Goal: Task Accomplishment & Management: Complete application form

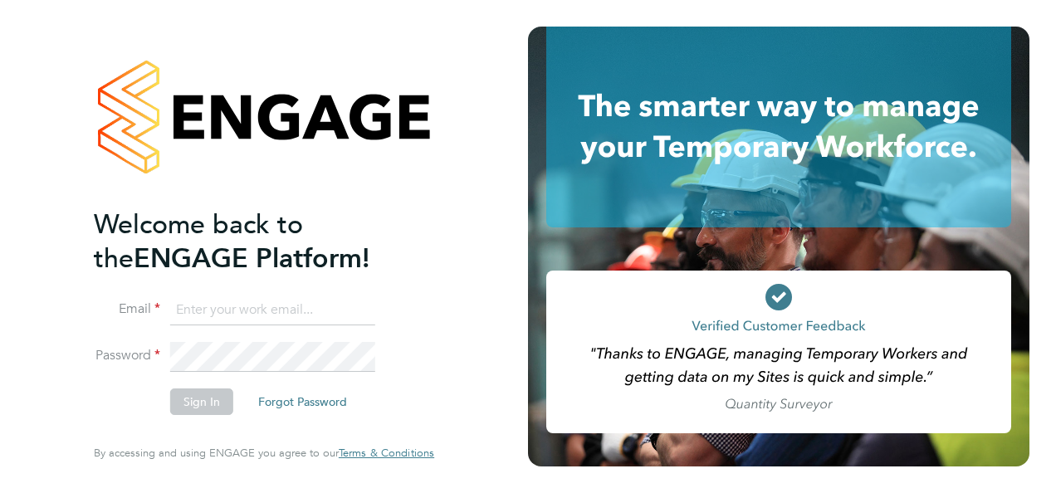
type input "[EMAIL_ADDRESS][PERSON_NAME][DOMAIN_NAME]"
click at [196, 398] on button "Sign In" at bounding box center [201, 401] width 63 height 27
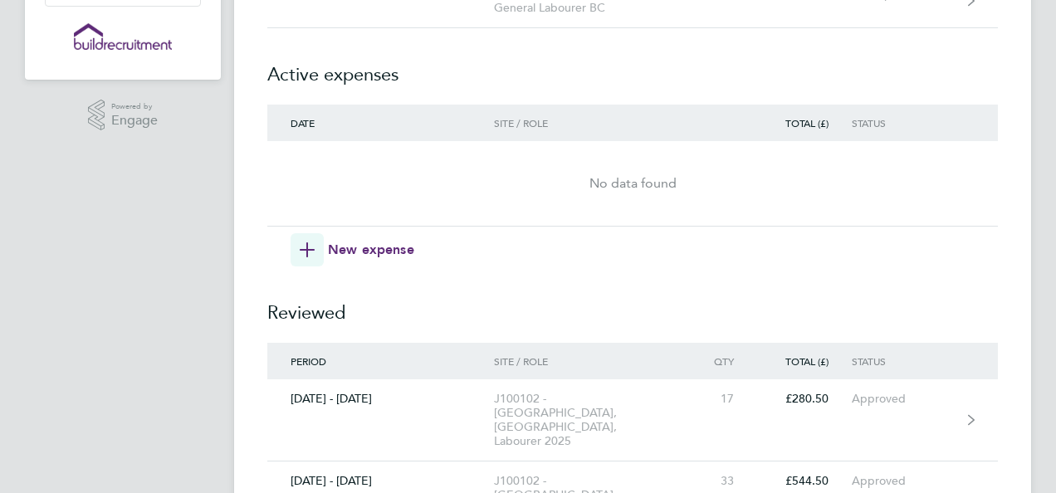
scroll to position [392, 0]
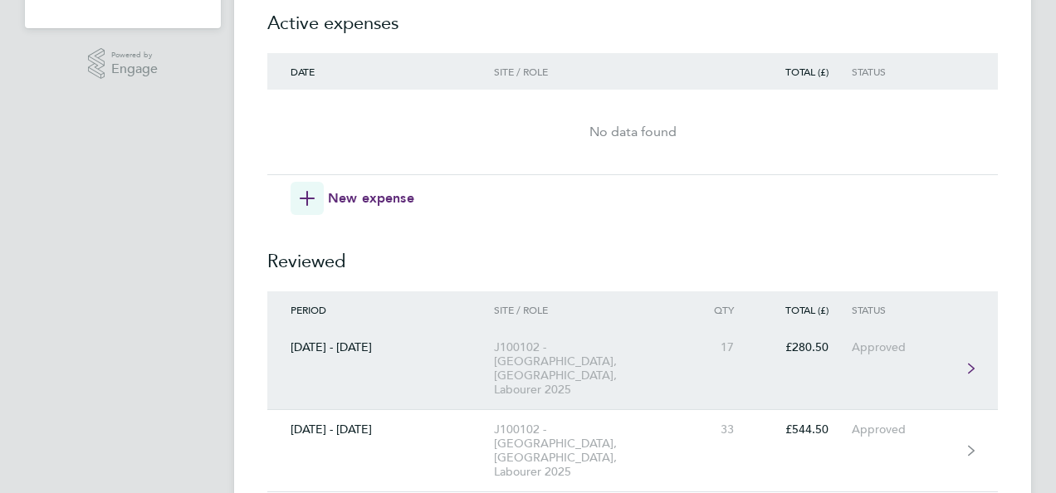
click at [599, 350] on div "J100102 - [GEOGRAPHIC_DATA], [GEOGRAPHIC_DATA], Labourer 2025" at bounding box center [589, 368] width 190 height 56
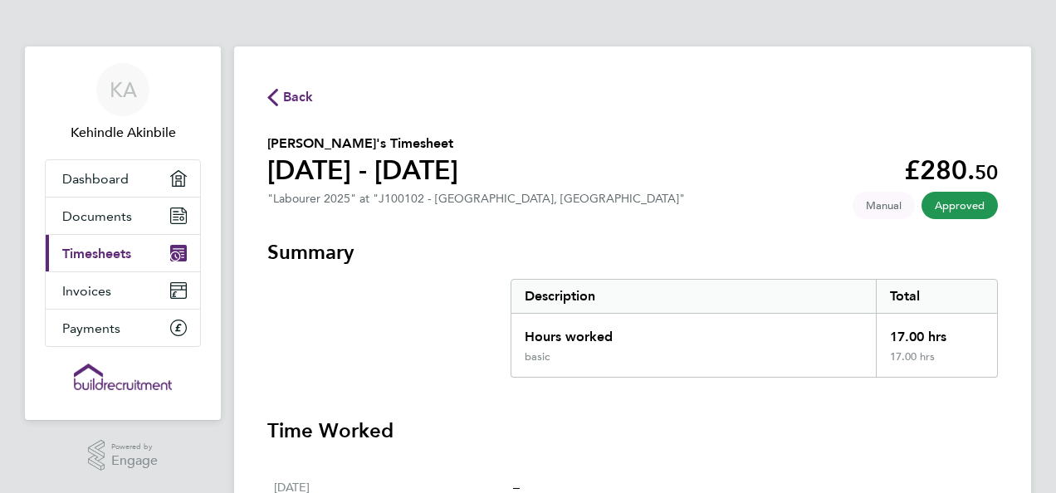
click at [273, 87] on button "Back" at bounding box center [290, 96] width 46 height 21
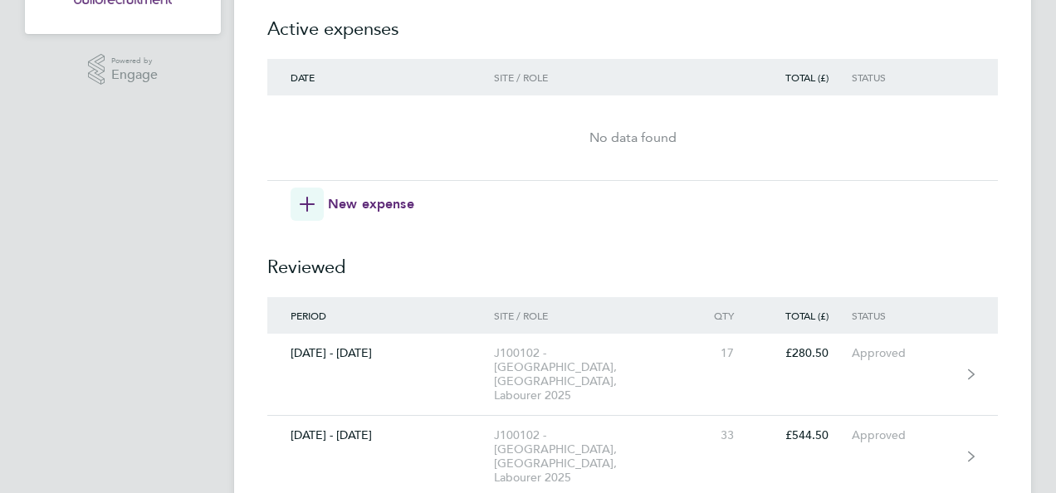
scroll to position [392, 0]
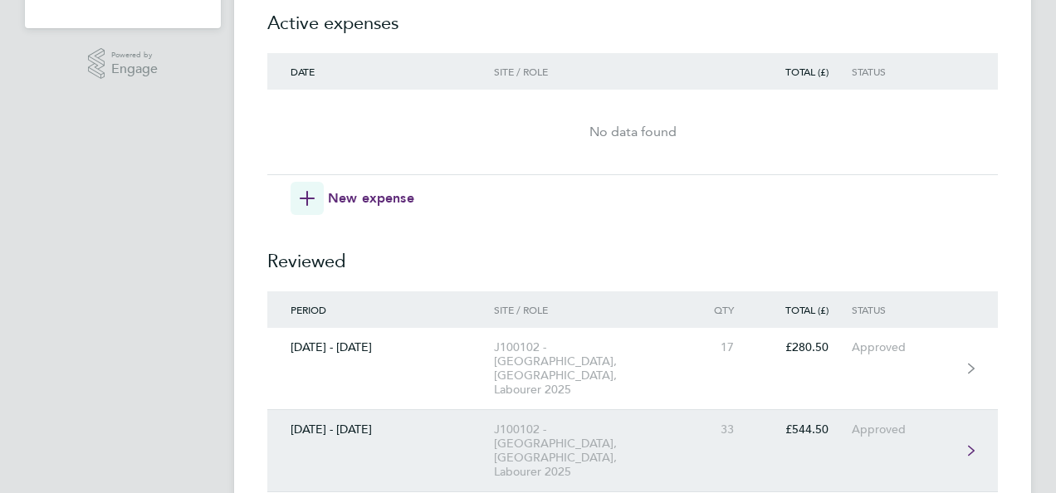
click at [533, 423] on div "J100102 - [GEOGRAPHIC_DATA], [GEOGRAPHIC_DATA], Labourer 2025" at bounding box center [589, 451] width 190 height 56
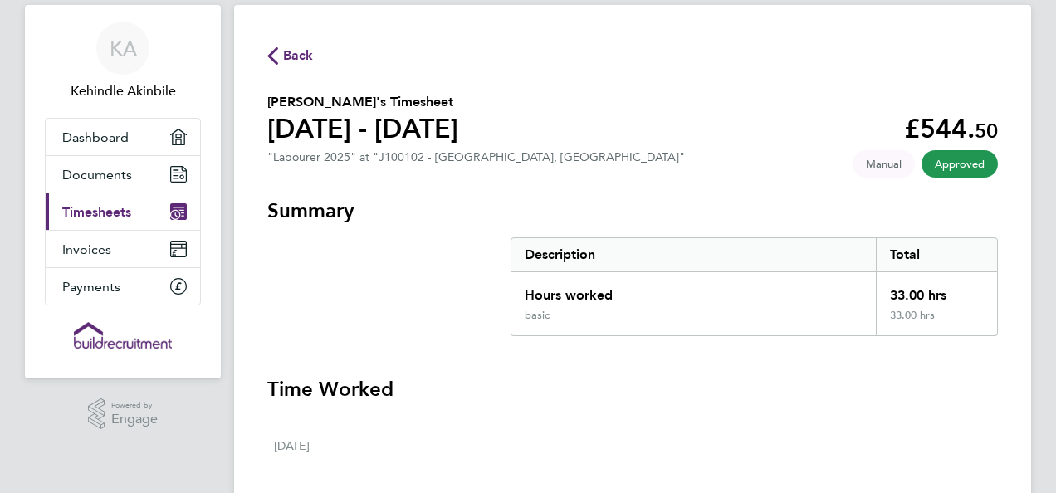
scroll to position [41, 0]
click at [291, 56] on span "Back" at bounding box center [298, 56] width 31 height 20
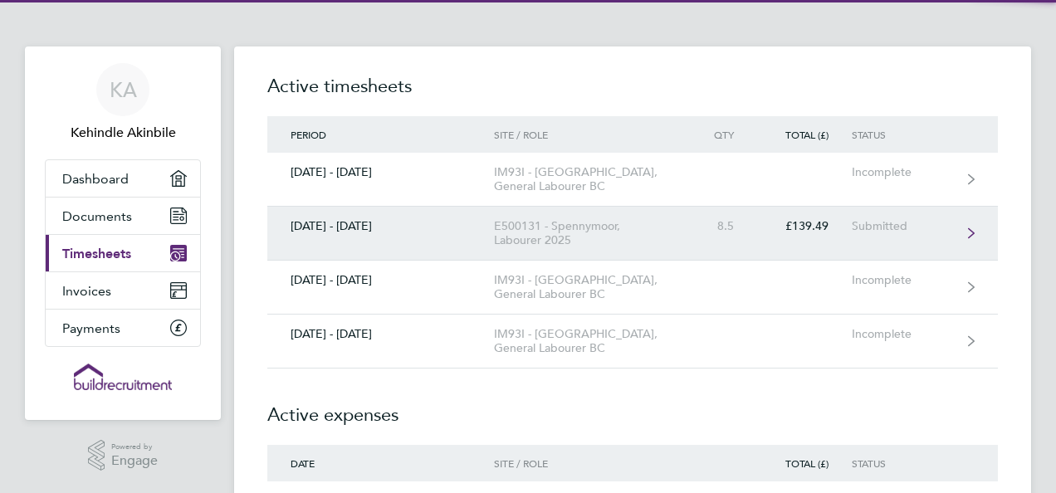
click at [302, 237] on link "[DATE] - [DATE] E500131 - Spennymoor, Labourer 2025 8.5 £139.49 Submitted" at bounding box center [632, 234] width 730 height 54
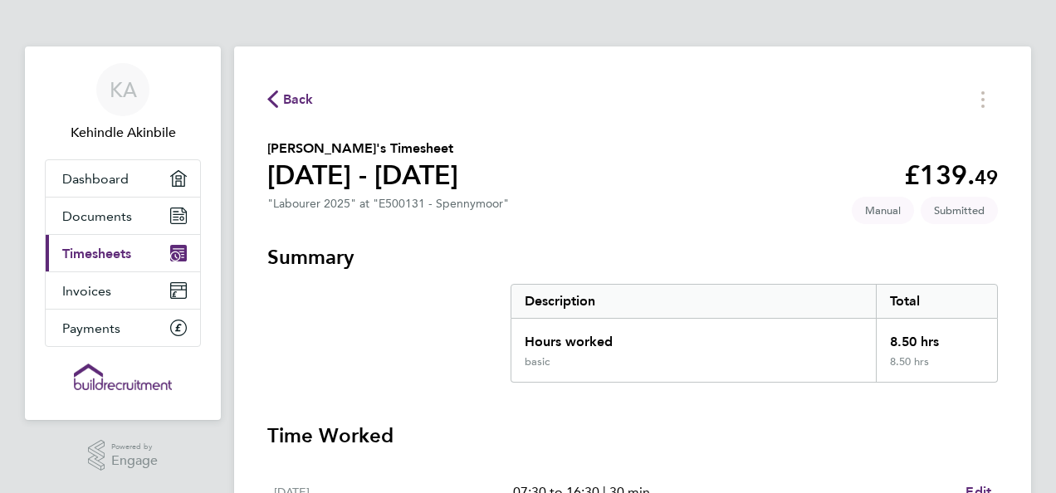
click at [273, 95] on icon "button" at bounding box center [272, 98] width 11 height 17
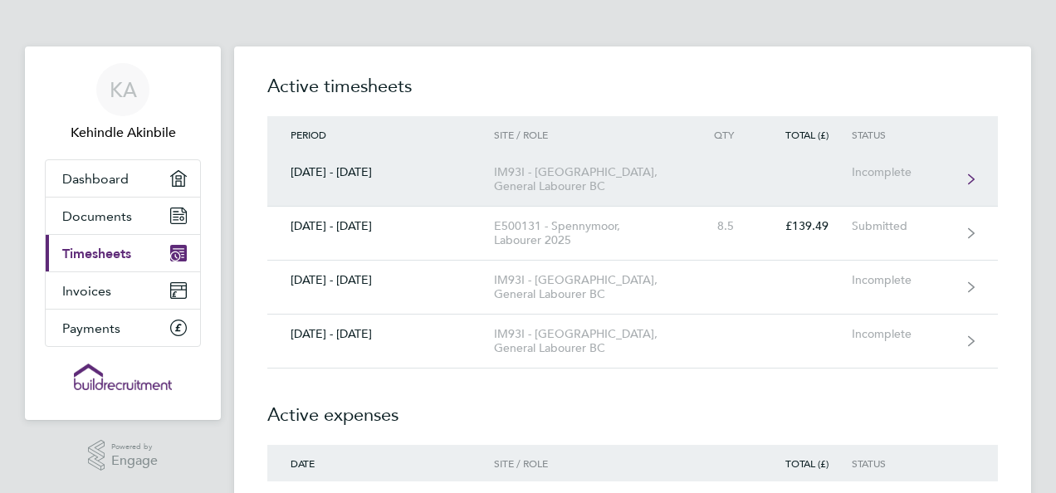
click at [525, 185] on div "IM93I - [GEOGRAPHIC_DATA], General Labourer BC" at bounding box center [589, 179] width 190 height 28
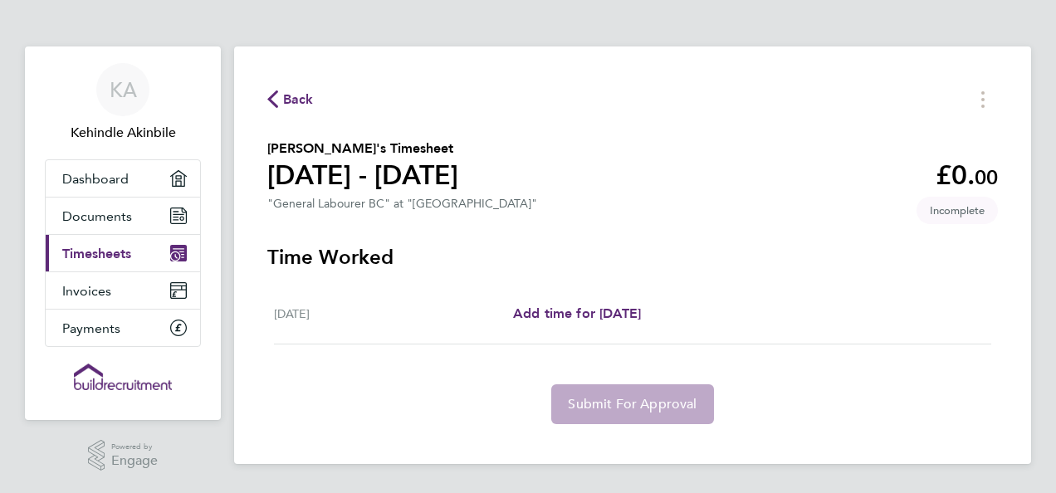
click at [282, 105] on span "Back" at bounding box center [290, 98] width 46 height 16
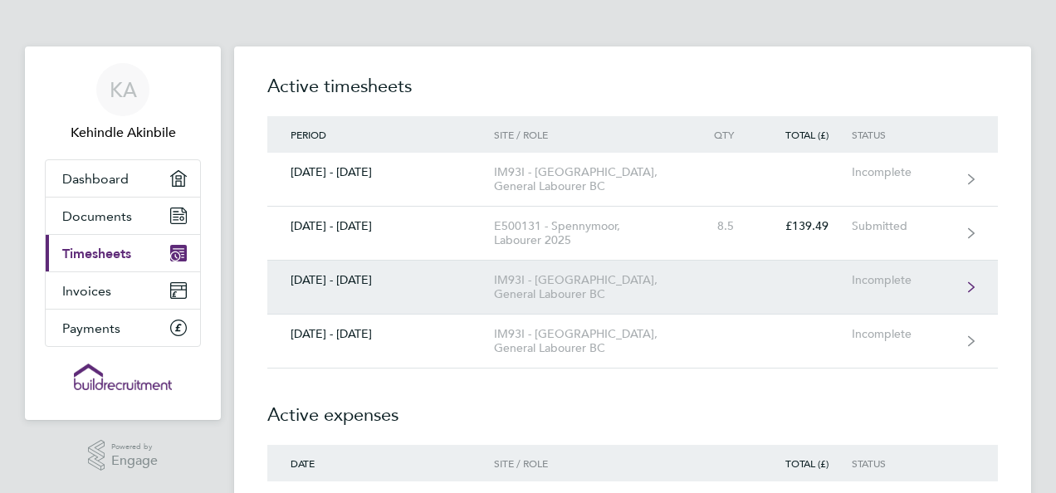
click at [517, 296] on div "IM93I - [GEOGRAPHIC_DATA], General Labourer BC" at bounding box center [589, 287] width 190 height 28
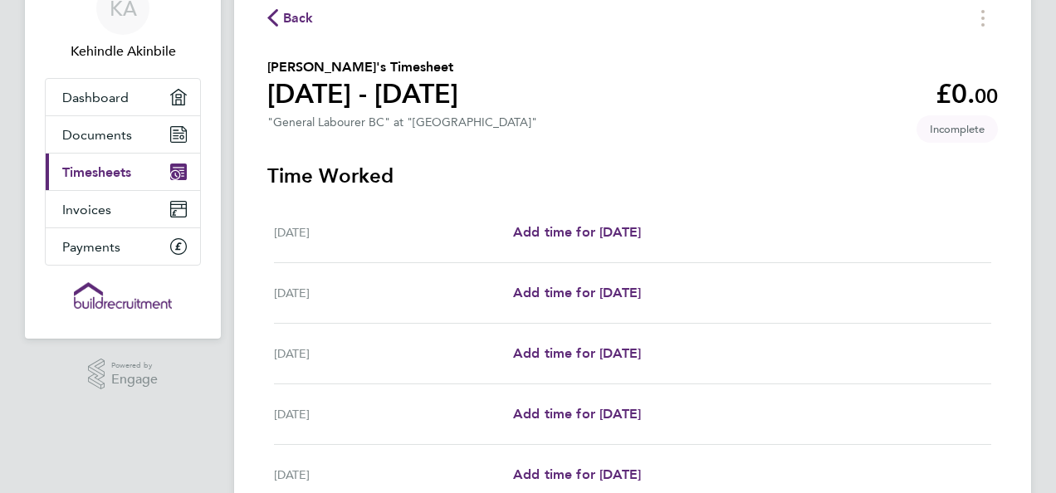
scroll to position [85, 0]
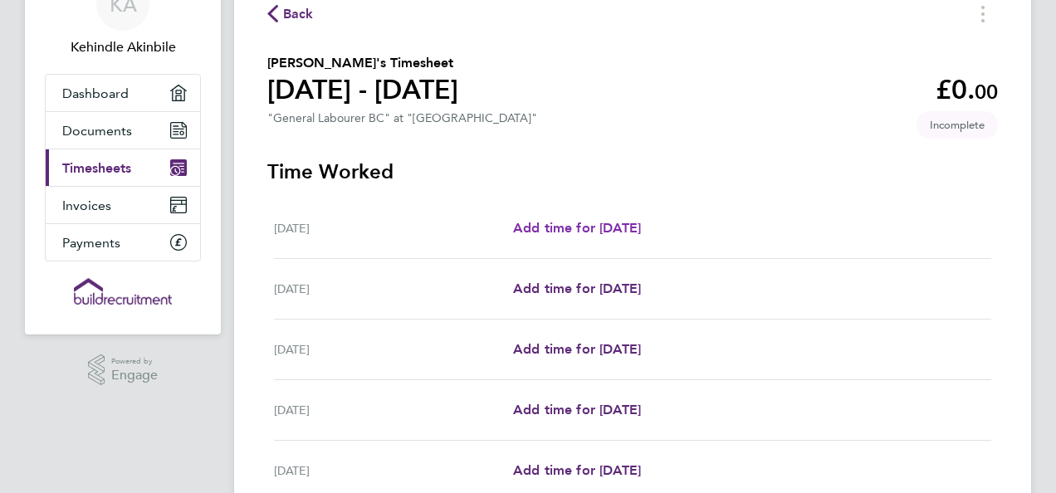
click at [551, 229] on span "Add time for [DATE]" at bounding box center [577, 228] width 128 height 16
select select "30"
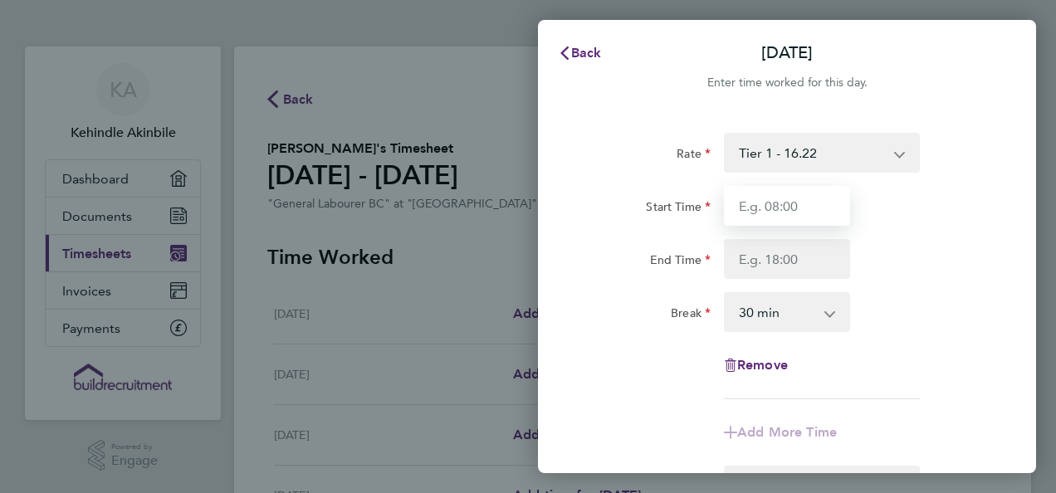
click at [783, 209] on input "Start Time" at bounding box center [787, 206] width 126 height 40
type input "07:30"
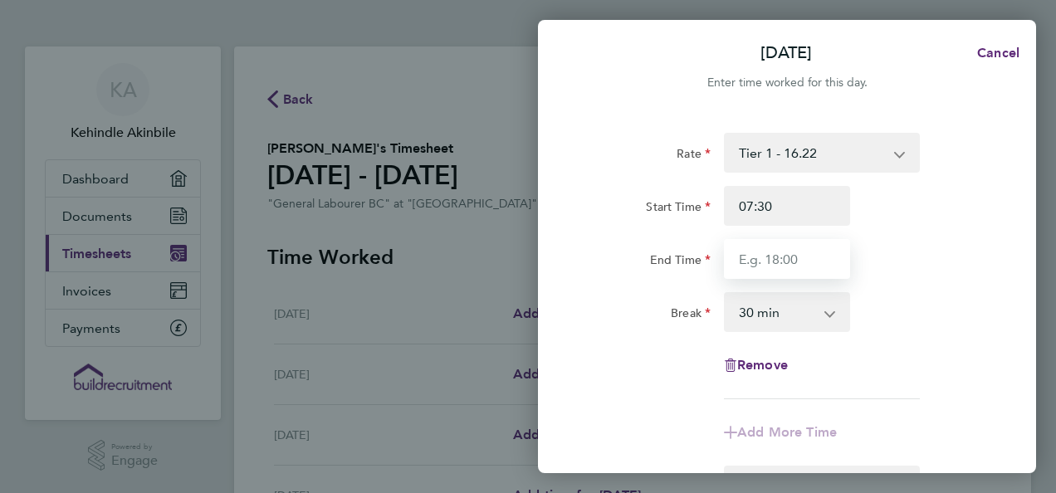
click at [761, 256] on input "End Time" at bounding box center [787, 259] width 126 height 40
type input "16:30"
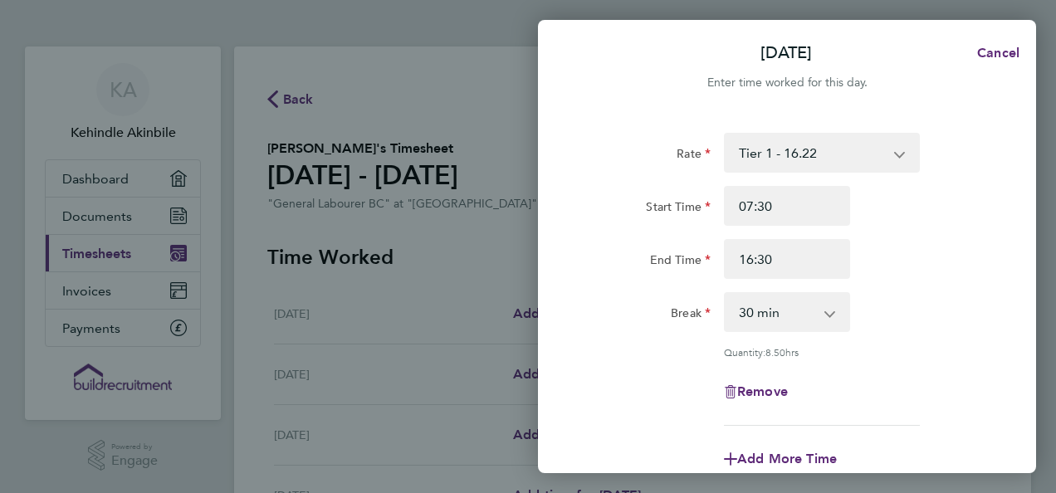
click at [440, 335] on div "[DATE] Cancel Enter time worked for this day. Rate Tier 1 - 16.22 Tier 2 - 16.2…" at bounding box center [528, 246] width 1056 height 493
click at [1013, 55] on span "Cancel" at bounding box center [995, 53] width 47 height 16
select select "30"
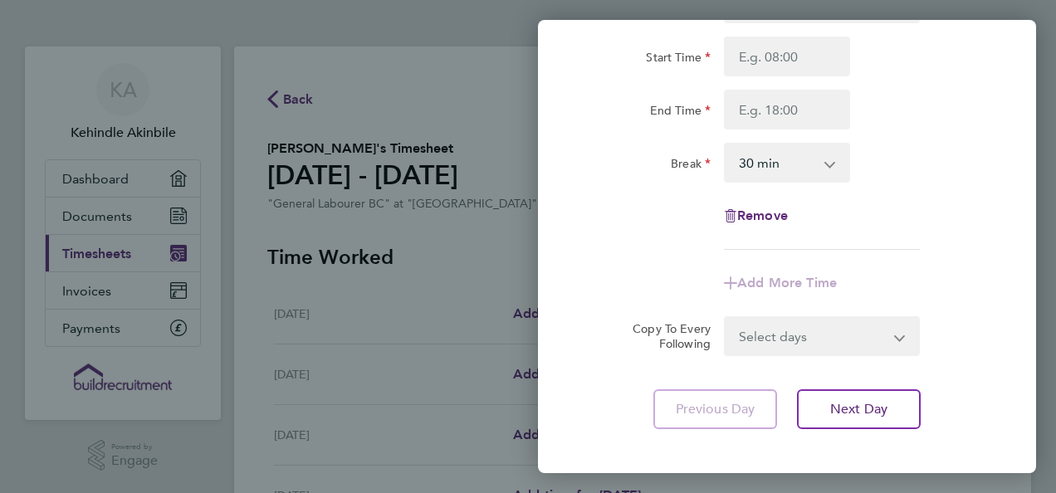
scroll to position [231, 0]
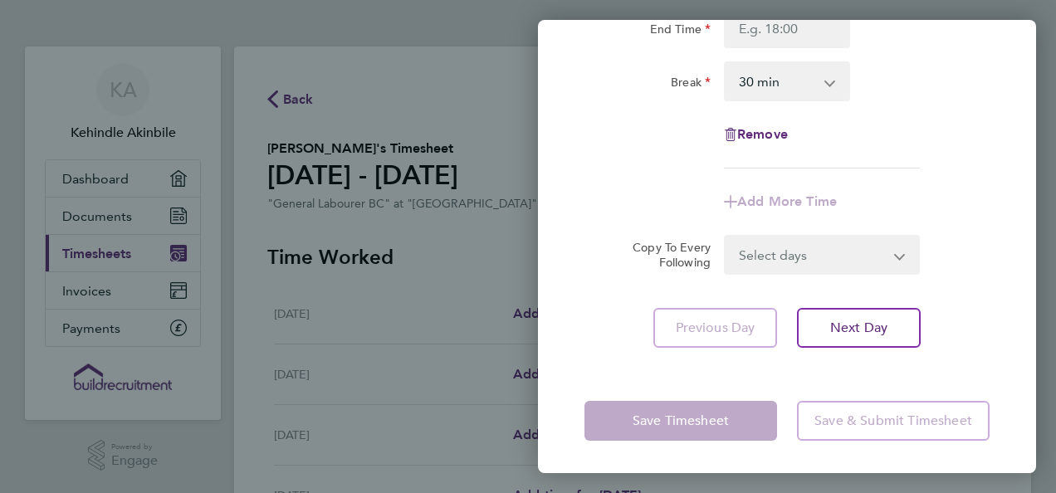
click at [481, 70] on div "Back [DATE] Enter time worked for this day. Rate Tier 1 - 16.22 Tier 2 - 16.22 …" at bounding box center [528, 246] width 1056 height 493
click at [666, 315] on app-form-button "Previous Day" at bounding box center [720, 328] width 134 height 40
click at [747, 134] on span "Remove" at bounding box center [762, 134] width 51 height 16
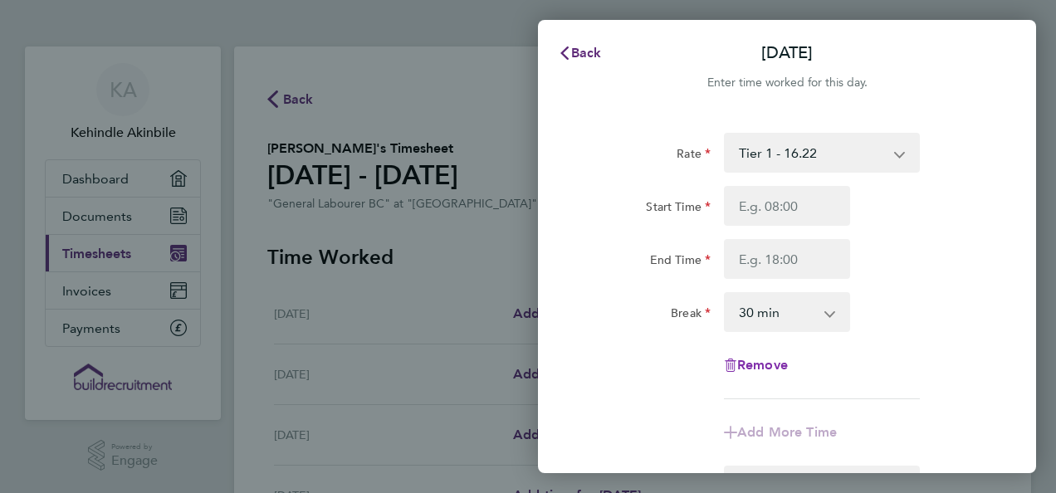
select select "null"
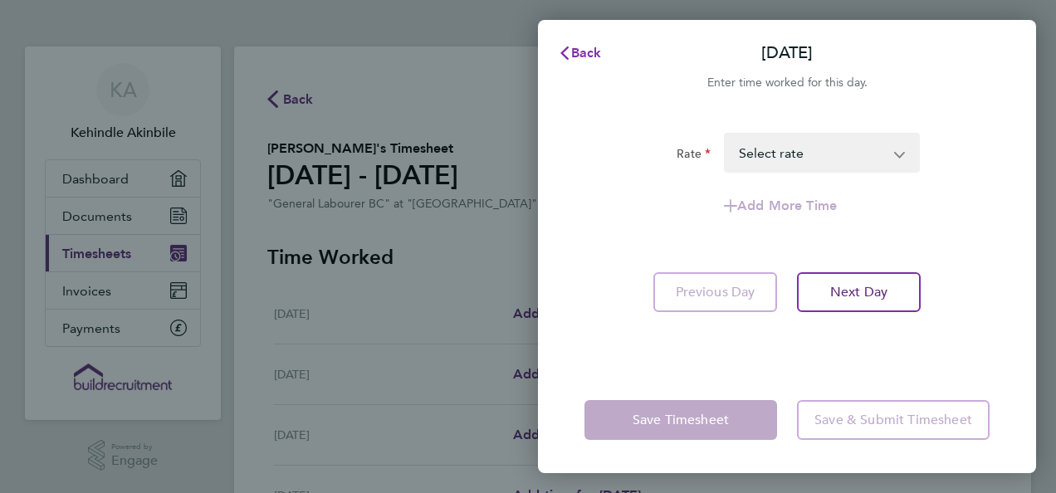
click at [574, 47] on span "Back" at bounding box center [586, 53] width 31 height 16
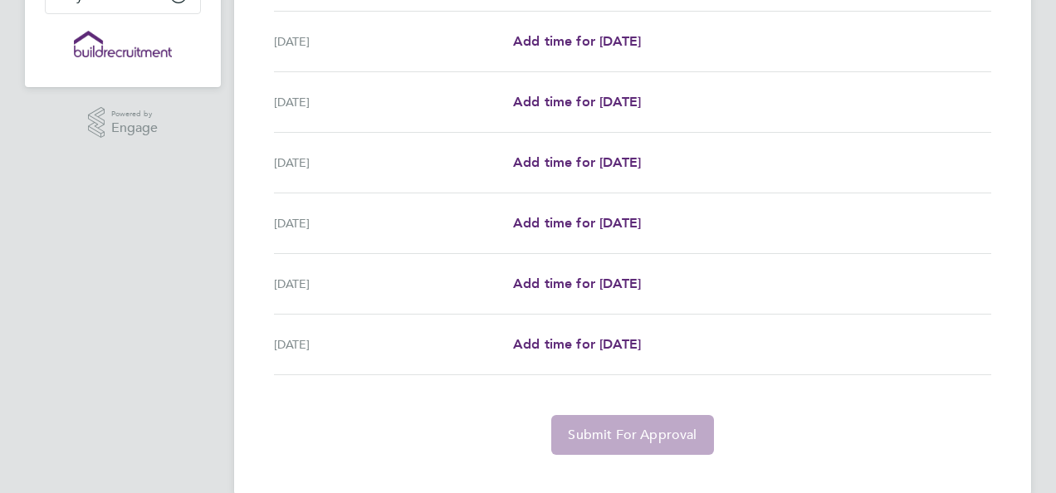
scroll to position [359, 0]
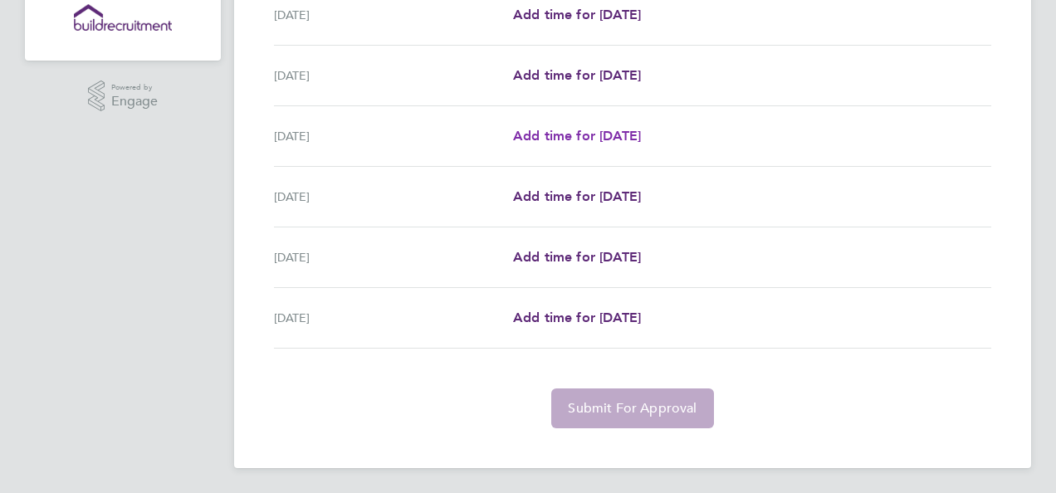
click at [564, 141] on span "Add time for [DATE]" at bounding box center [577, 136] width 128 height 16
select select "30"
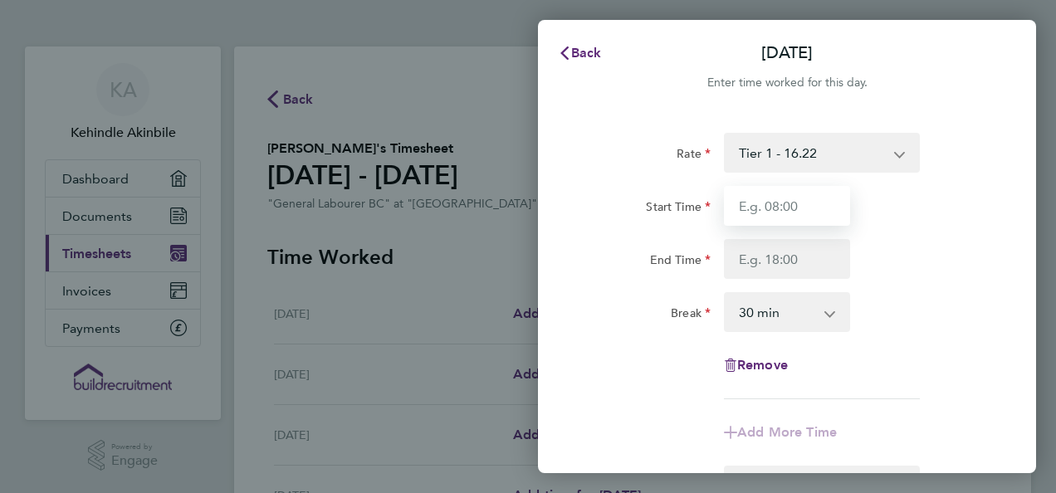
click at [784, 211] on input "Start Time" at bounding box center [787, 206] width 126 height 40
type input "07:30"
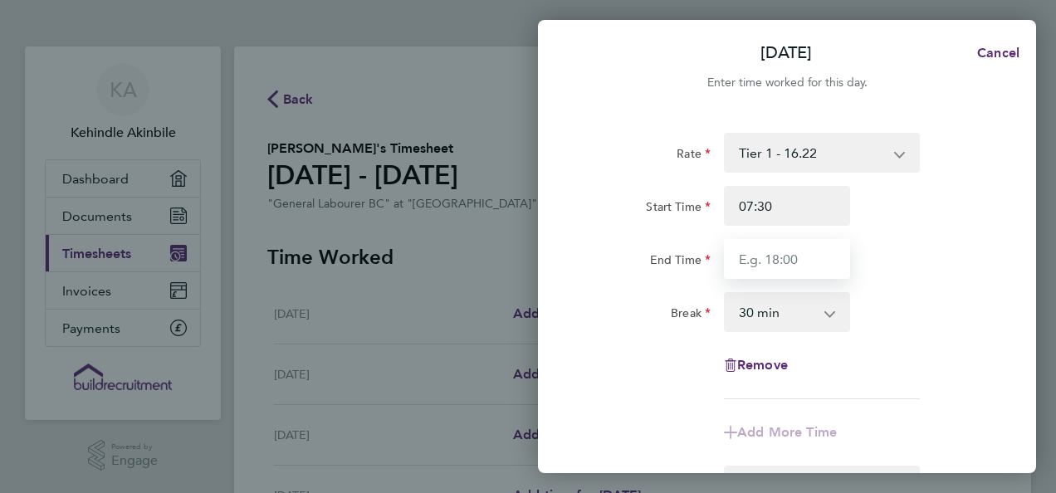
click at [770, 254] on input "End Time" at bounding box center [787, 259] width 126 height 40
type input "16:30"
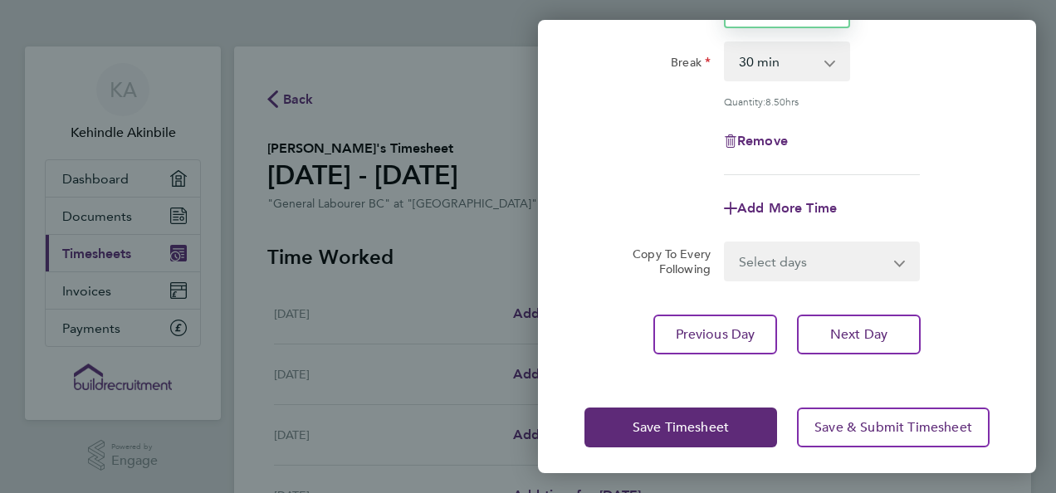
scroll to position [252, 0]
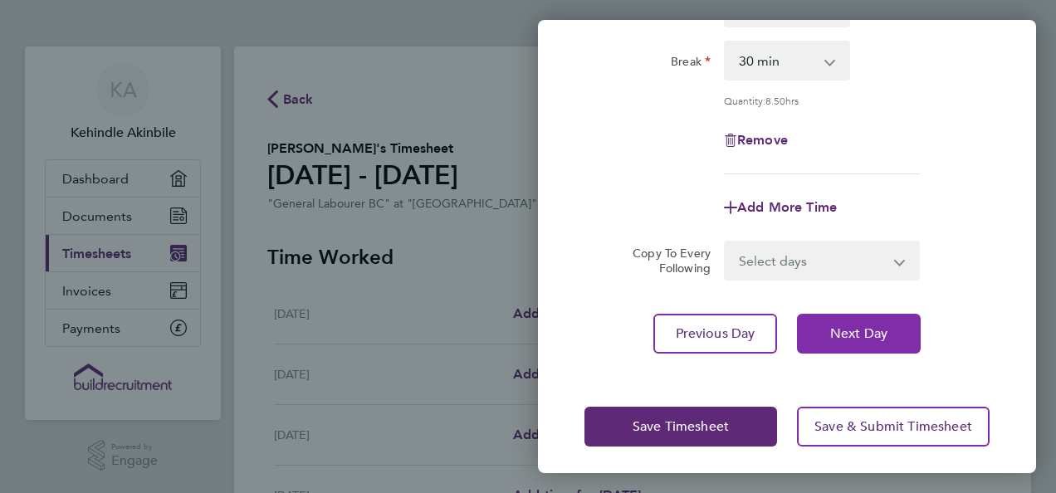
click at [870, 343] on button "Next Day" at bounding box center [859, 334] width 124 height 40
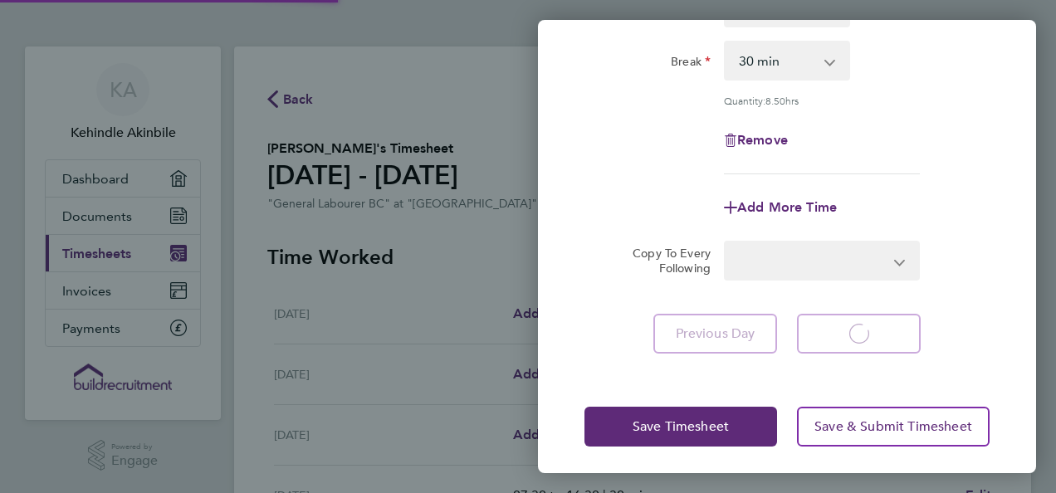
select select "30"
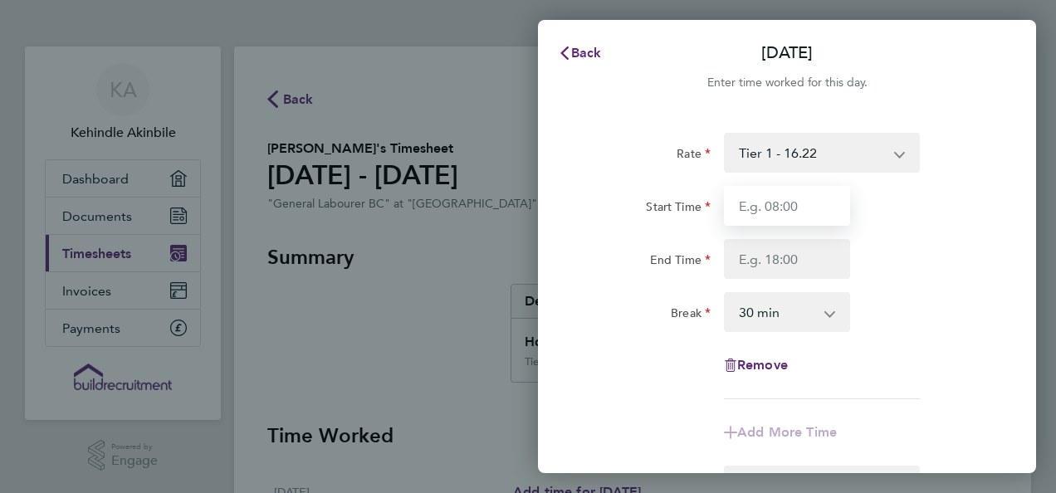
click at [798, 212] on input "Start Time" at bounding box center [787, 206] width 126 height 40
type input "07:30"
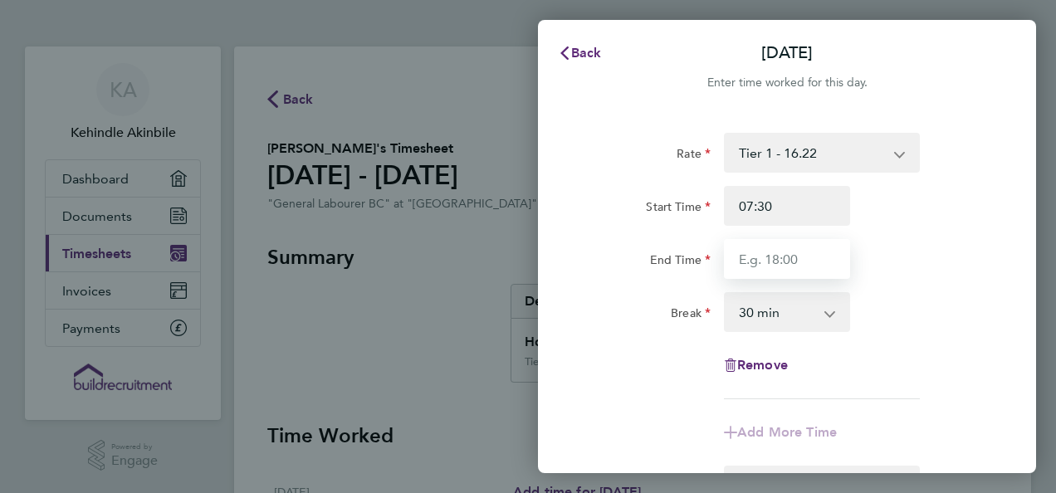
type input "16:30"
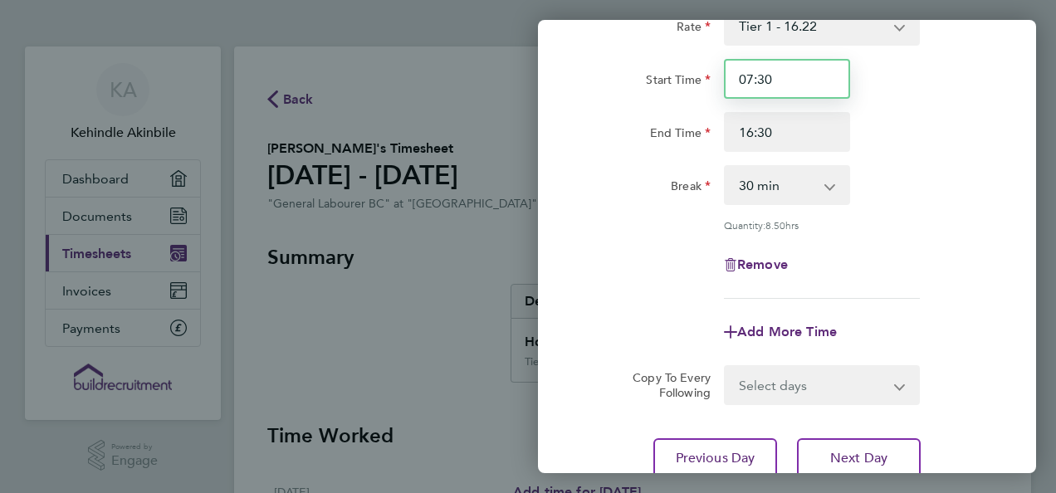
scroll to position [178, 0]
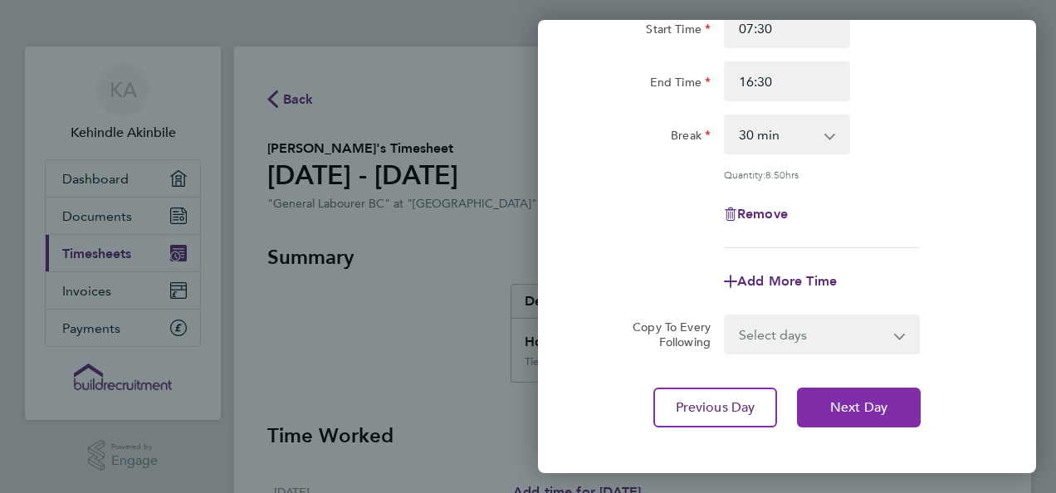
click at [862, 409] on span "Next Day" at bounding box center [858, 407] width 57 height 17
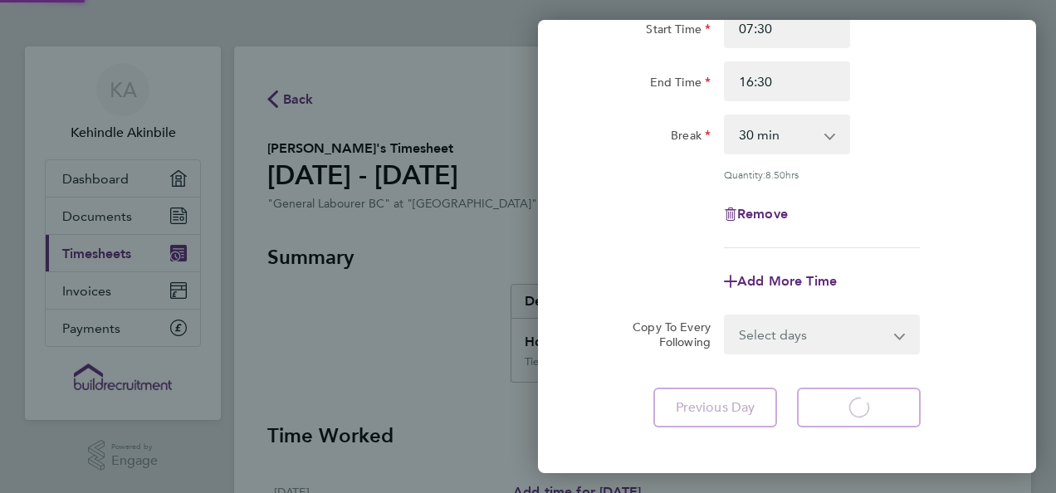
select select "30"
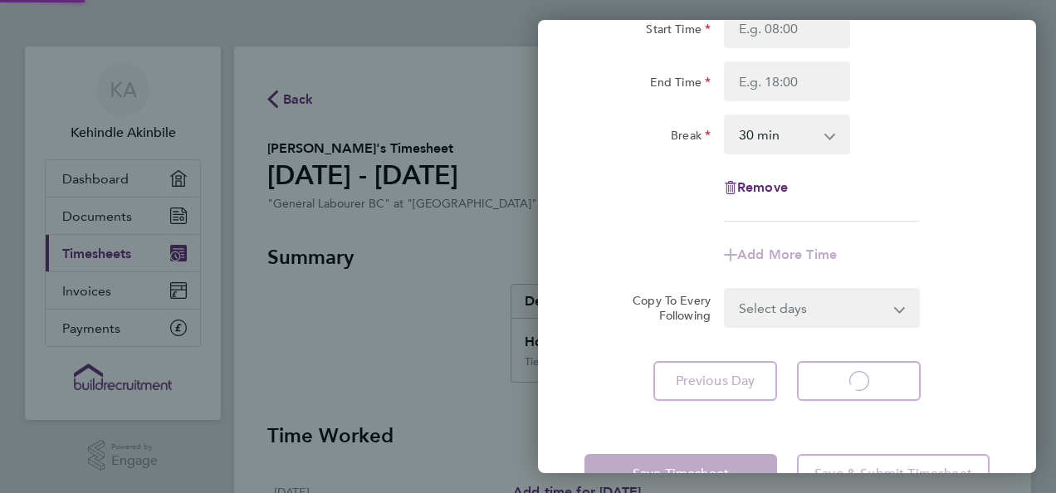
select select "30"
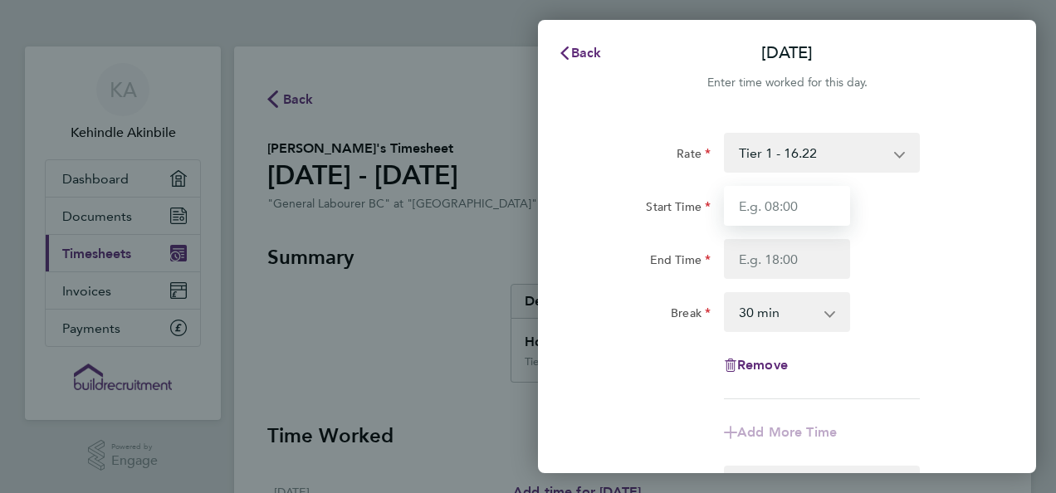
click at [787, 217] on input "Start Time" at bounding box center [787, 206] width 126 height 40
type input "07:30"
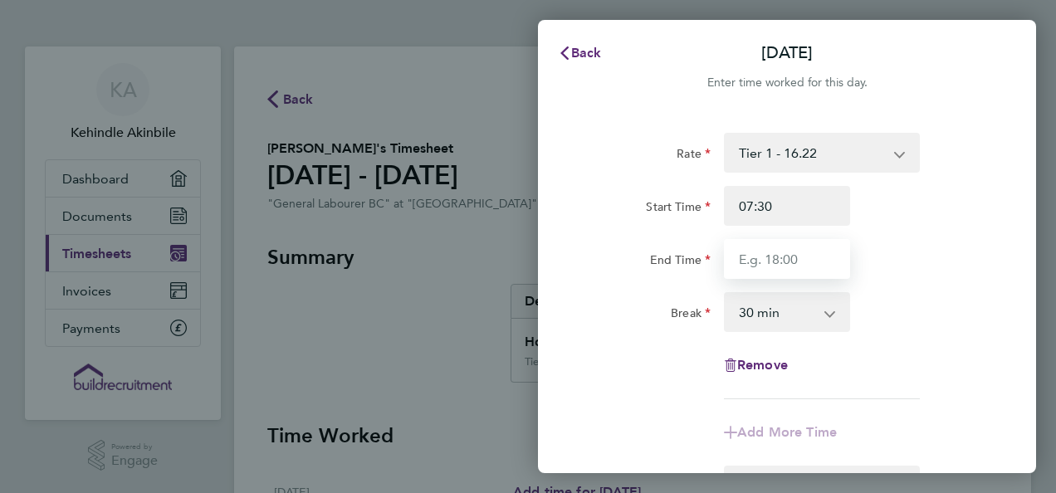
type input "16:30"
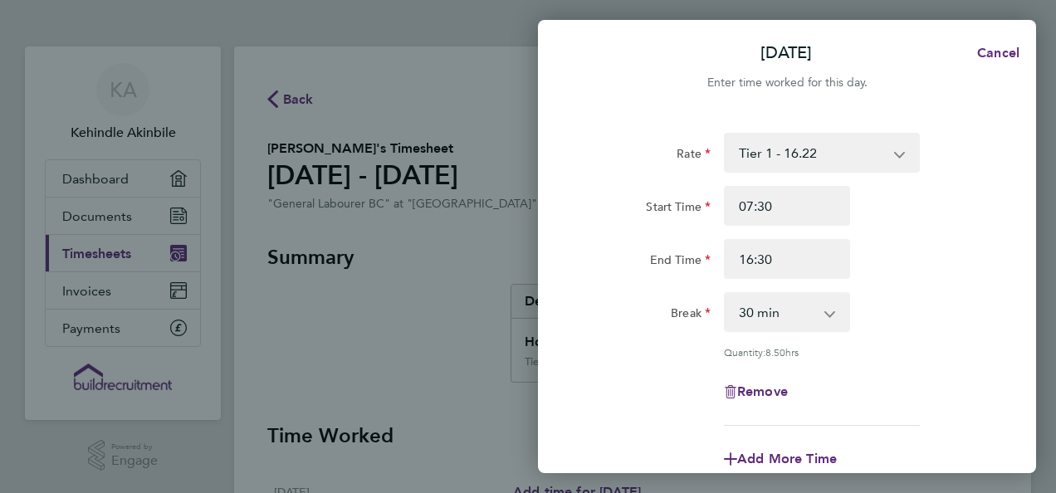
click at [609, 350] on div "Quantity: 8.50 hrs" at bounding box center [787, 351] width 418 height 13
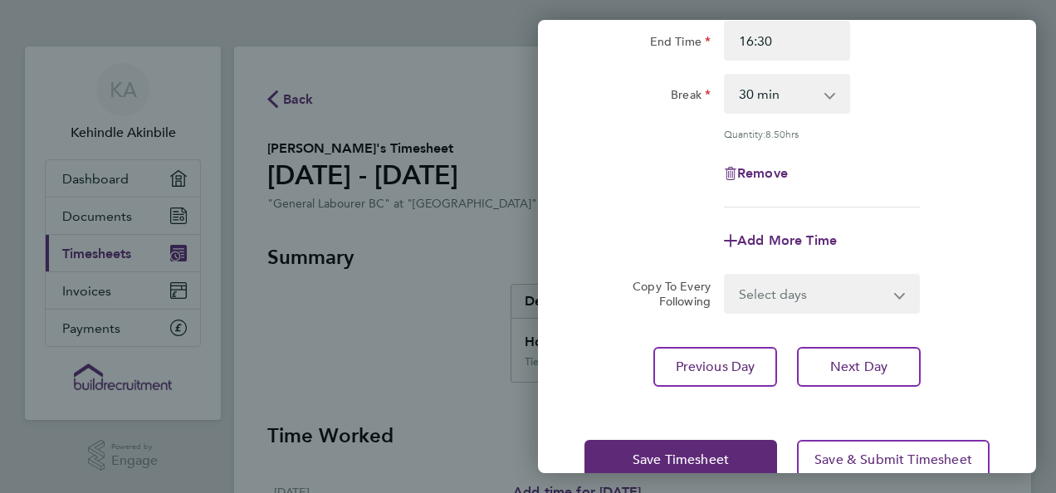
scroll to position [222, 0]
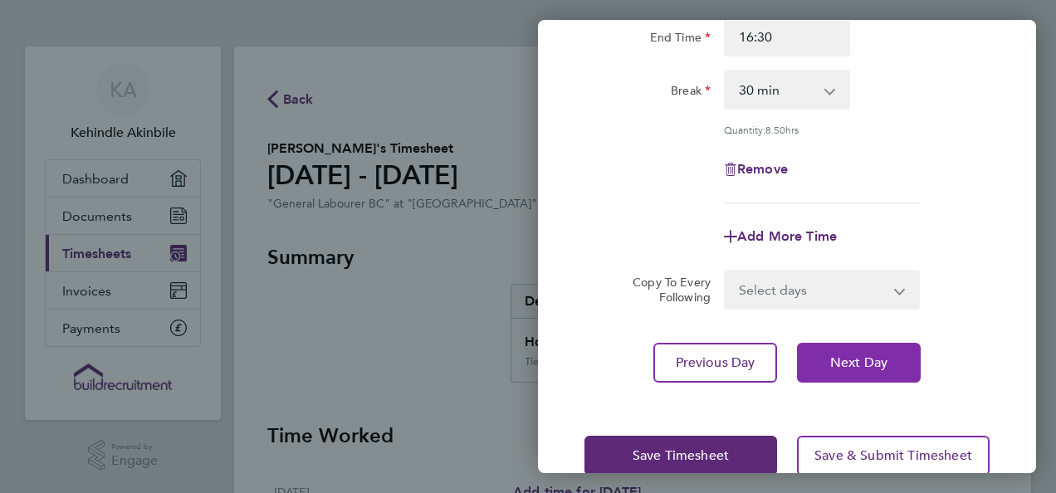
click at [867, 366] on span "Next Day" at bounding box center [858, 362] width 57 height 17
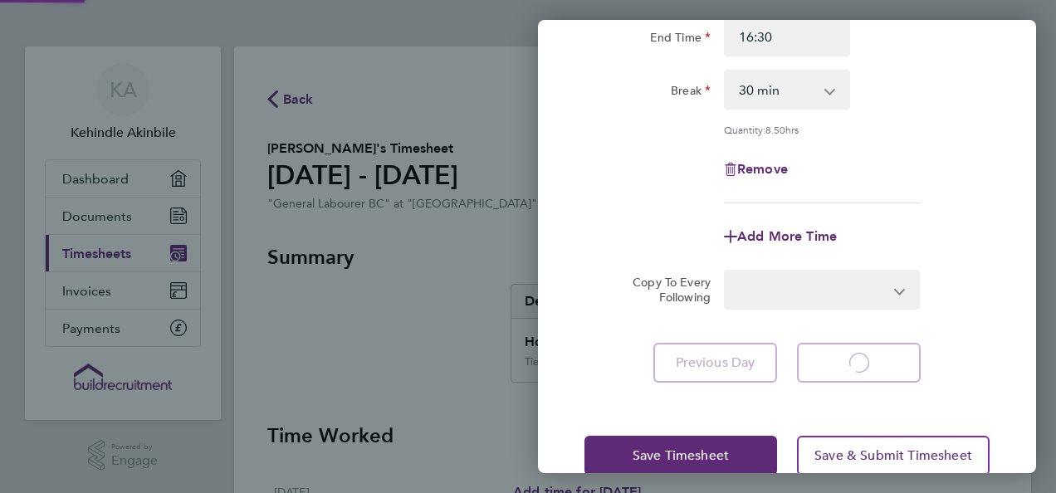
select select "30"
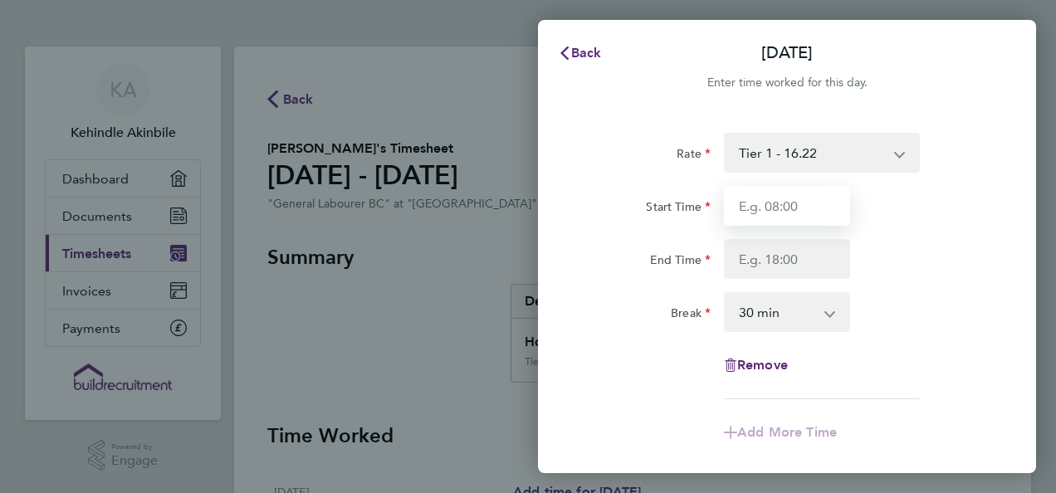
click at [787, 206] on input "Start Time" at bounding box center [787, 206] width 126 height 40
type input "07:30"
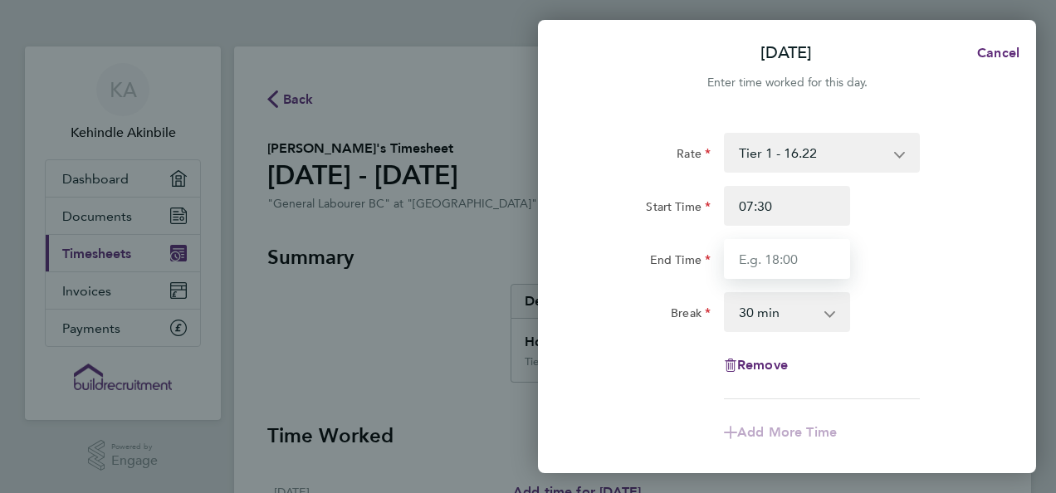
click at [770, 263] on input "End Time" at bounding box center [787, 259] width 126 height 40
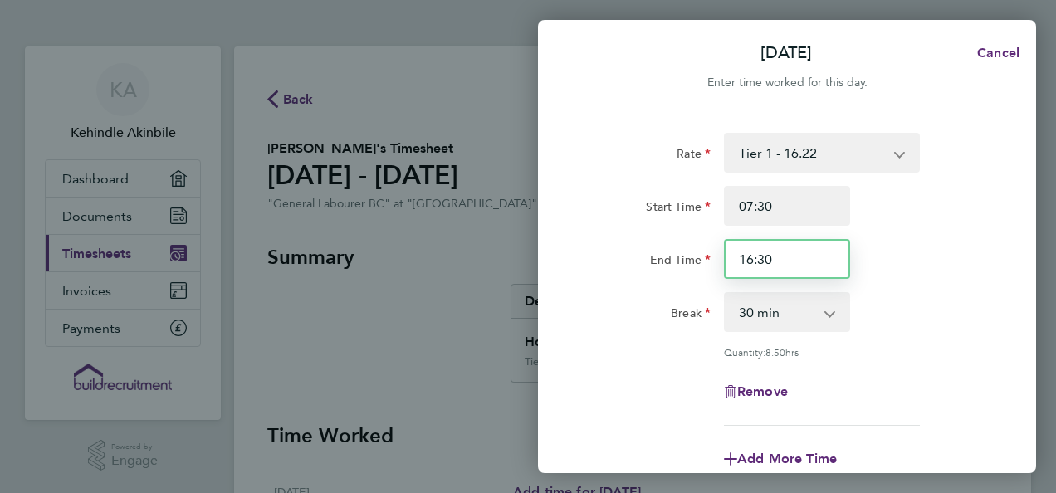
click at [754, 264] on input "16:30" at bounding box center [787, 259] width 126 height 40
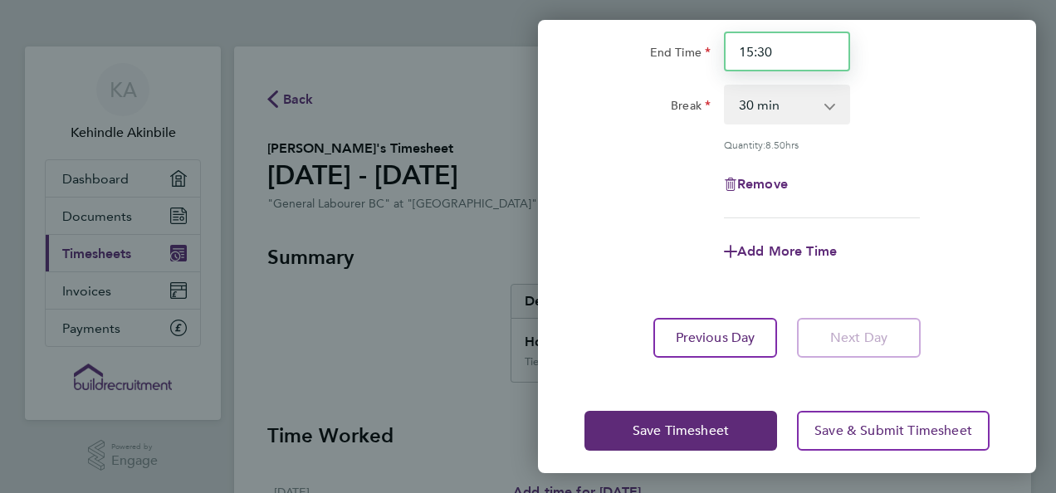
scroll to position [217, 0]
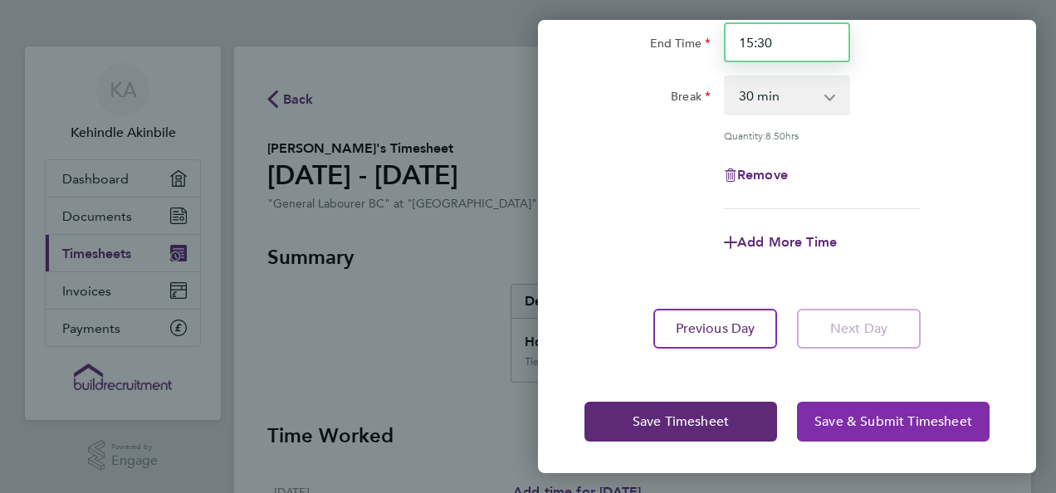
type input "15:30"
click at [914, 423] on span "Save & Submit Timesheet" at bounding box center [893, 421] width 158 height 17
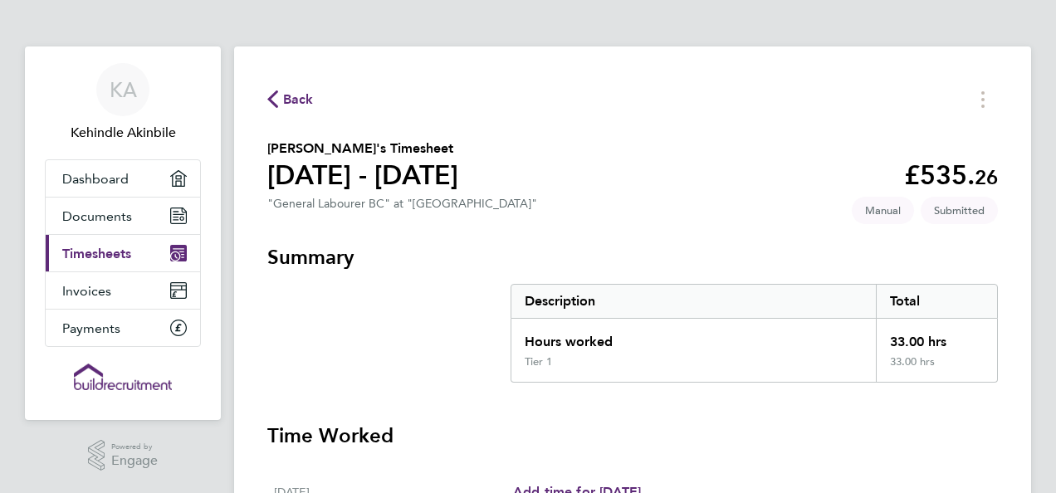
click at [277, 91] on icon "button" at bounding box center [272, 98] width 11 height 17
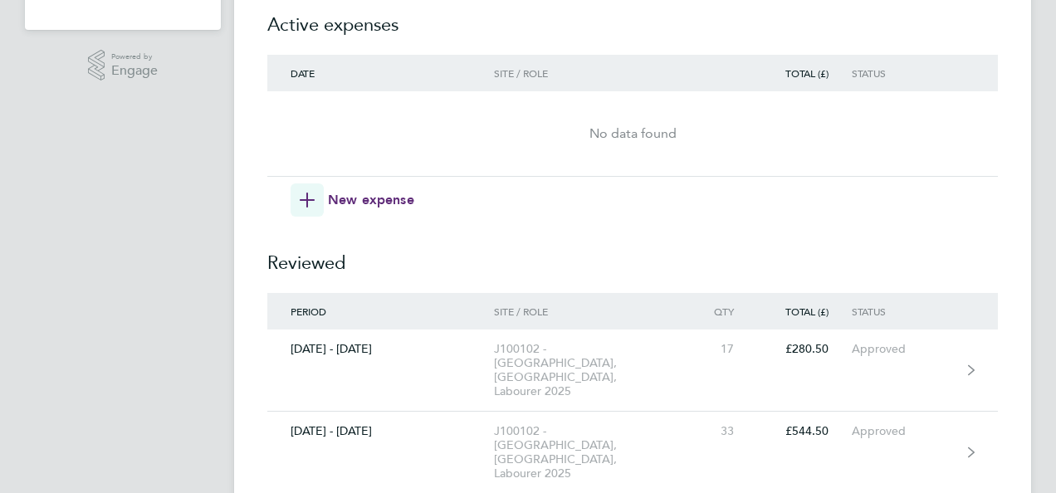
scroll to position [392, 0]
click at [259, 228] on div "Timesheets Expenses Active timesheets Period Site / Role Qty Total (£) Status […" at bounding box center [632, 90] width 797 height 871
